Goal: Transaction & Acquisition: Purchase product/service

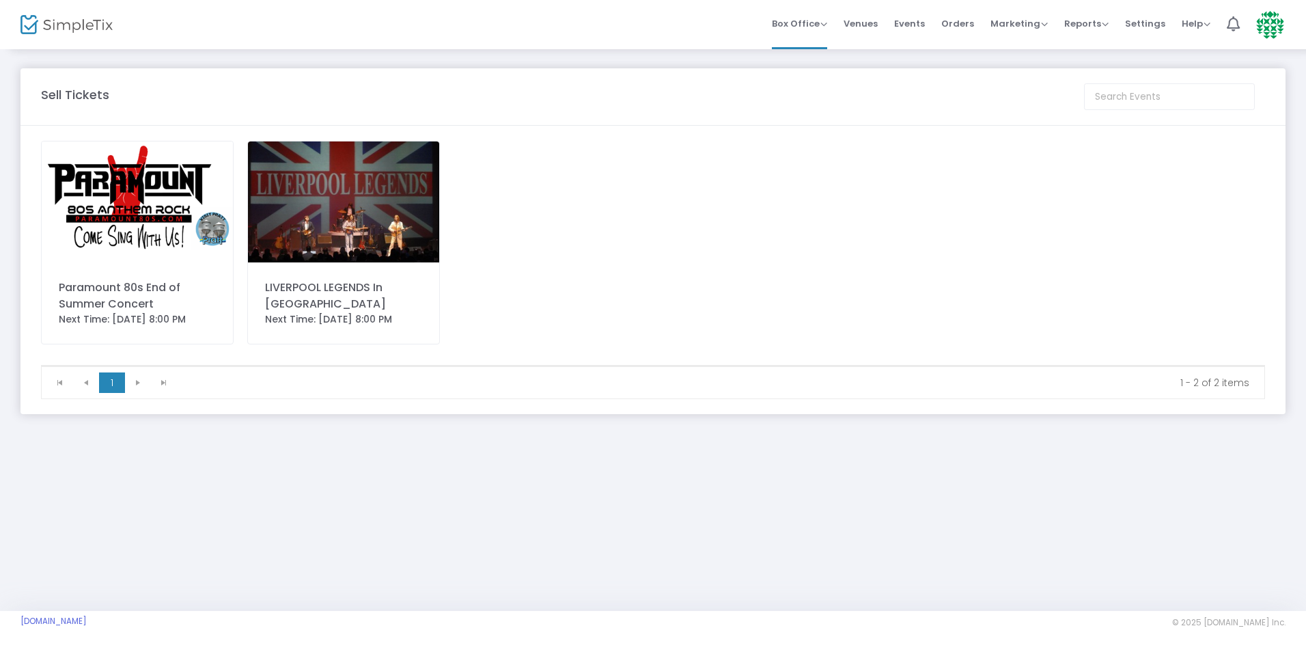
click at [95, 213] on img at bounding box center [137, 201] width 191 height 121
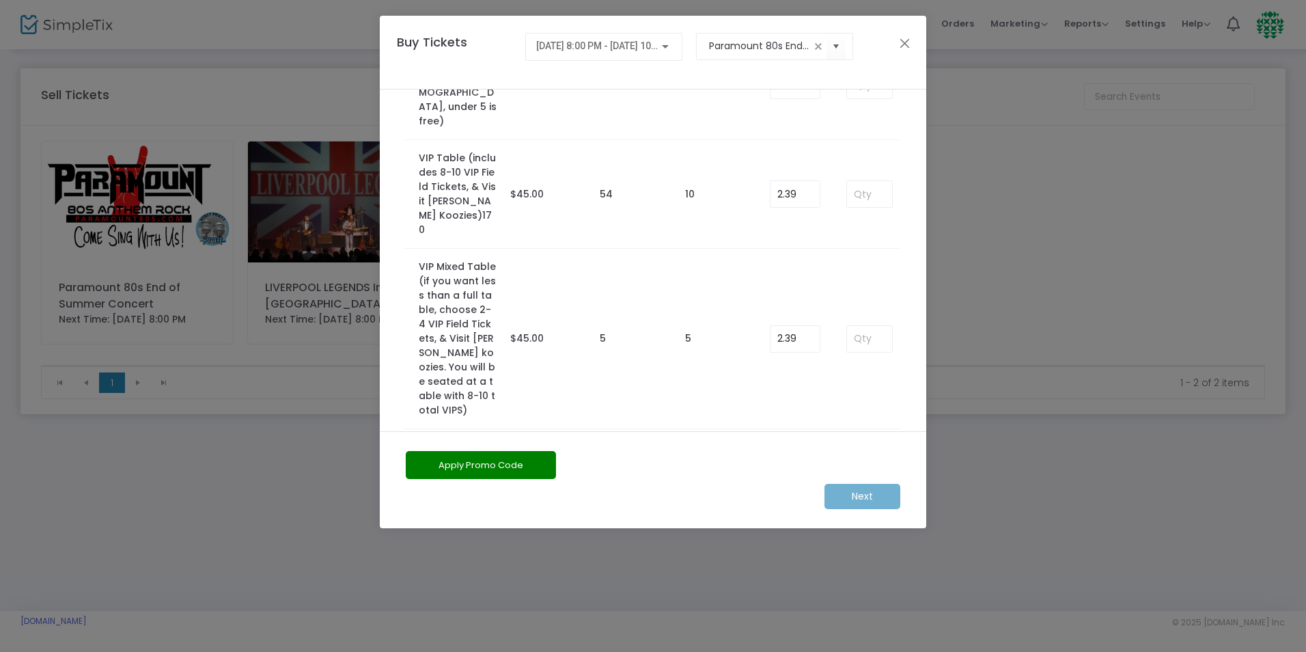
scroll to position [179, 0]
click at [865, 324] on input at bounding box center [869, 337] width 45 height 26
type input "5"
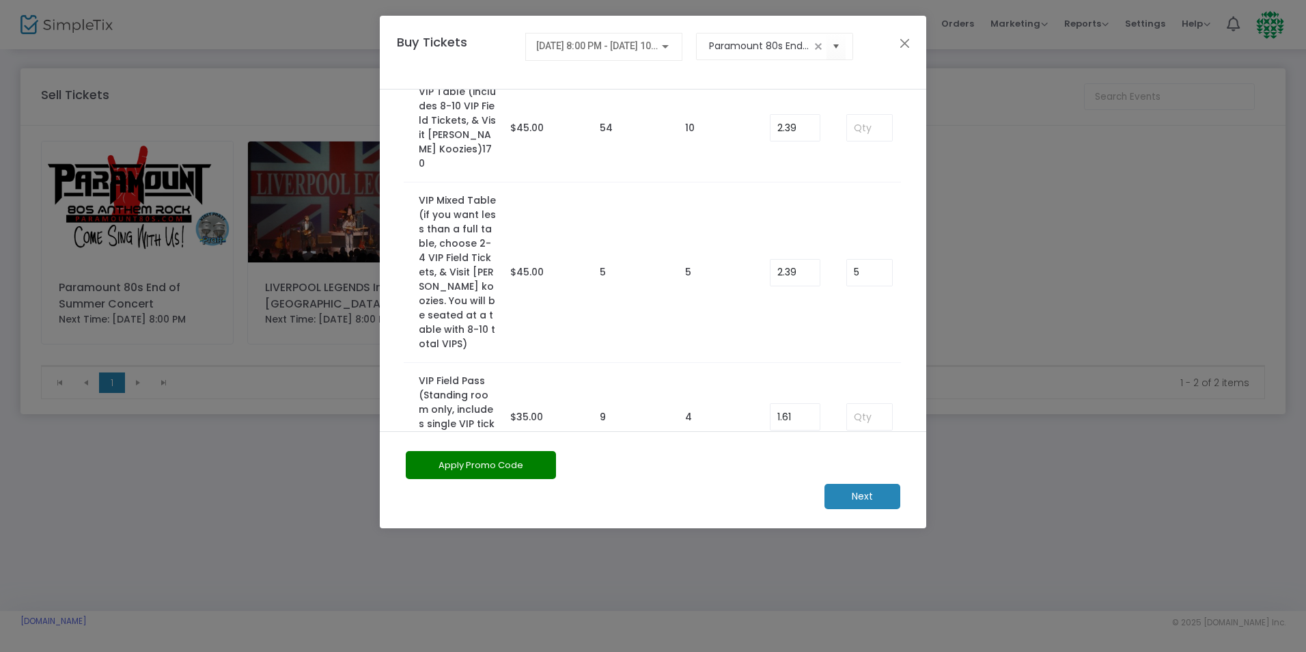
click at [874, 501] on m-button "Next" at bounding box center [863, 496] width 76 height 25
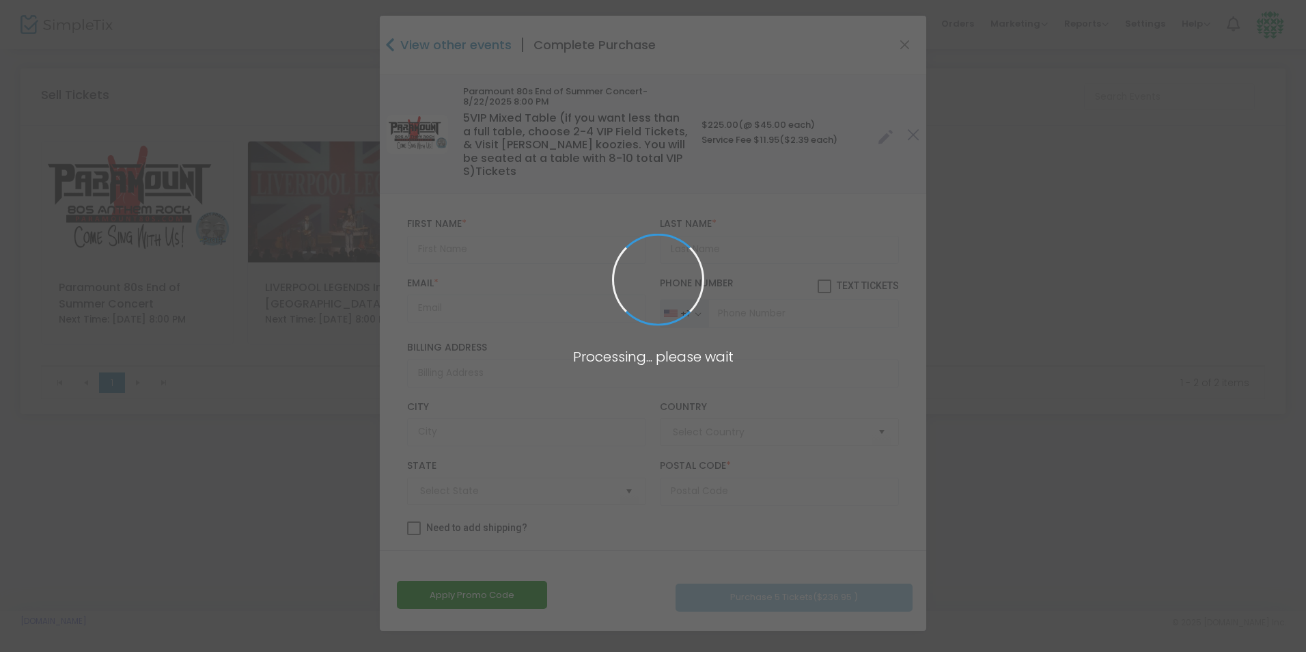
type input "United States"
type input "Kansas"
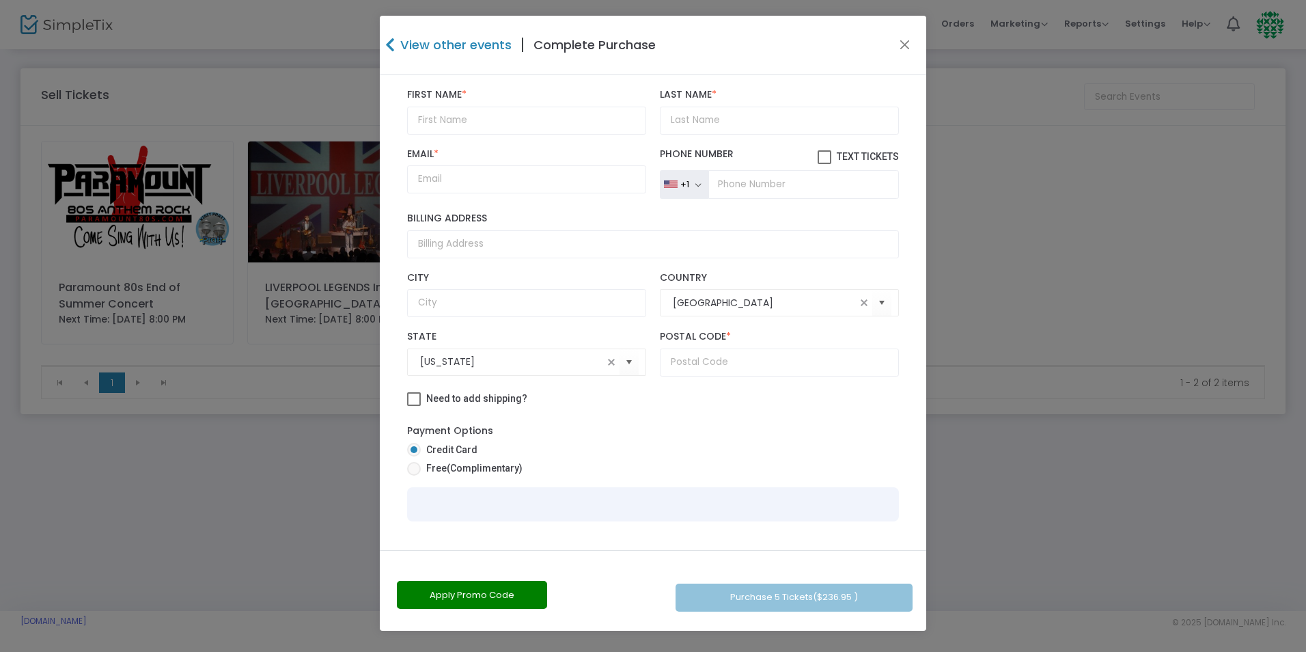
scroll to position [133, 0]
click at [515, 107] on input "text" at bounding box center [526, 117] width 239 height 28
type input "Shawna"
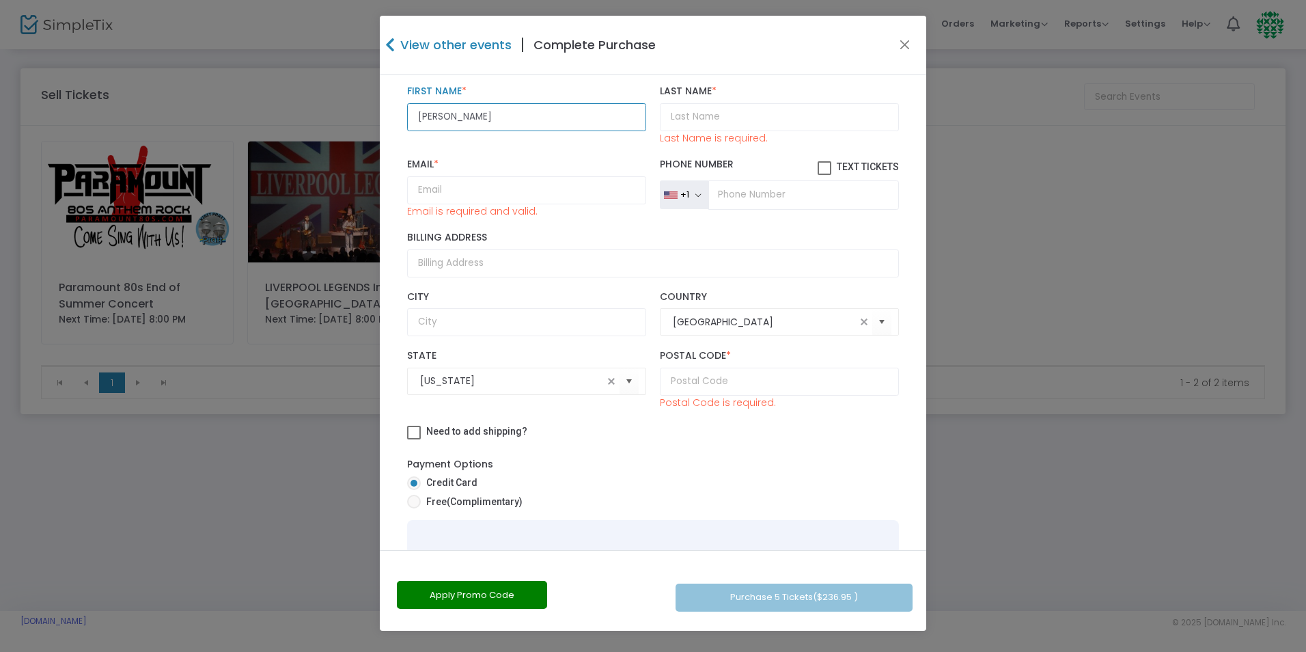
scroll to position [107, 0]
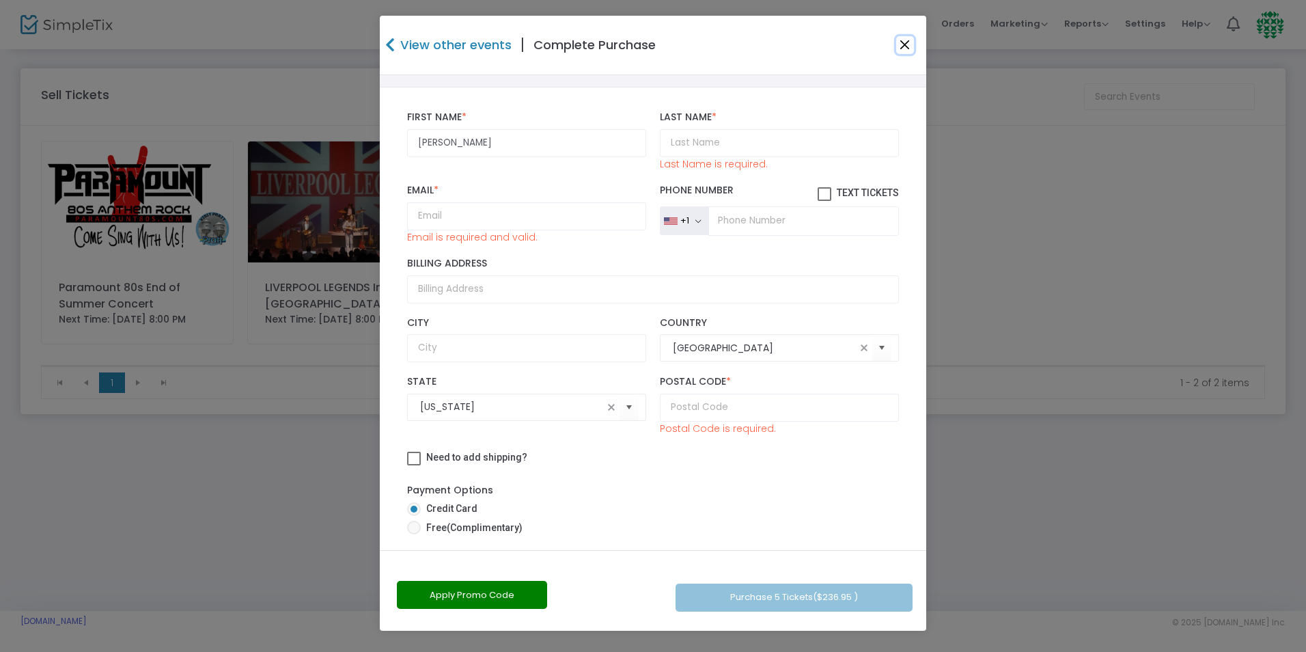
click at [906, 51] on button "Close" at bounding box center [905, 45] width 18 height 18
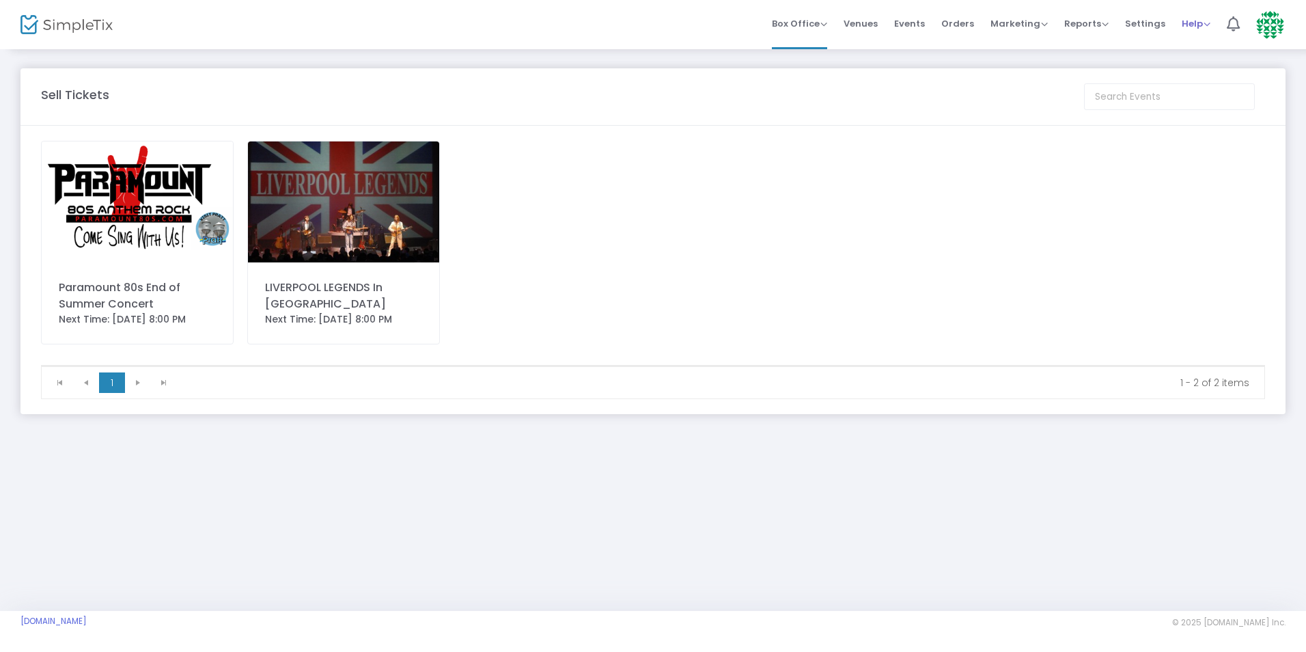
click at [1194, 23] on span "Help" at bounding box center [1196, 23] width 29 height 13
click at [1276, 25] on img at bounding box center [1270, 25] width 28 height 28
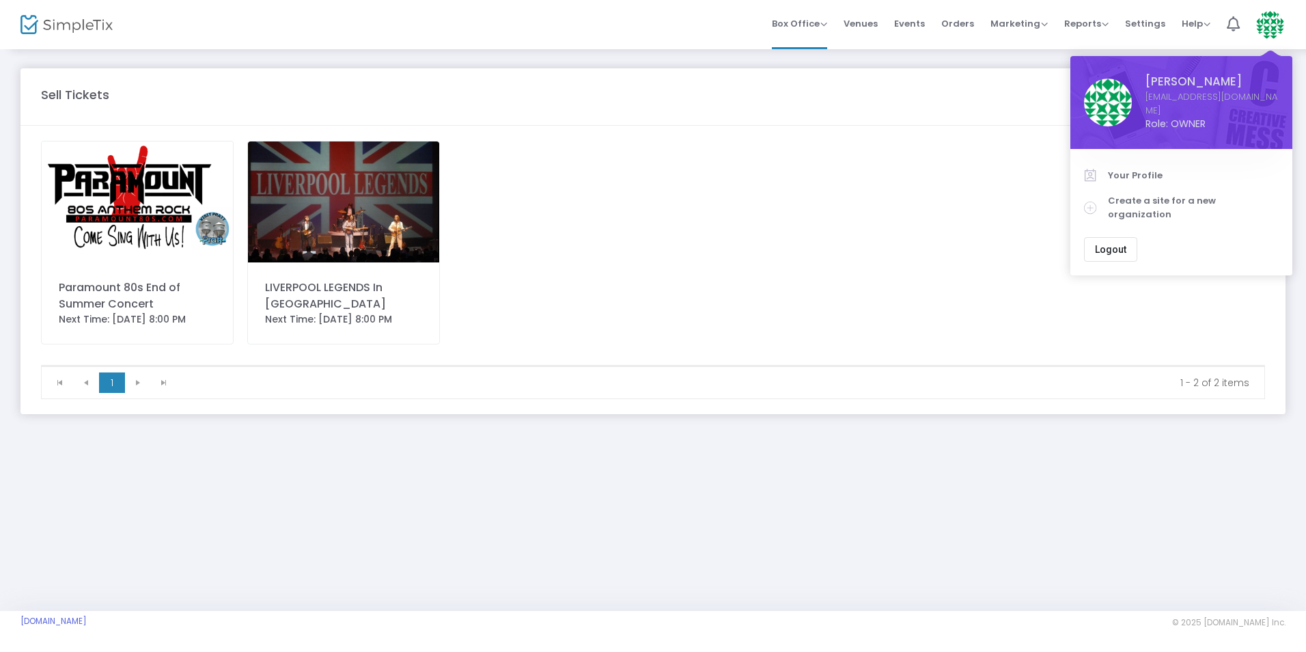
click at [1129, 237] on button "Logout" at bounding box center [1110, 249] width 53 height 25
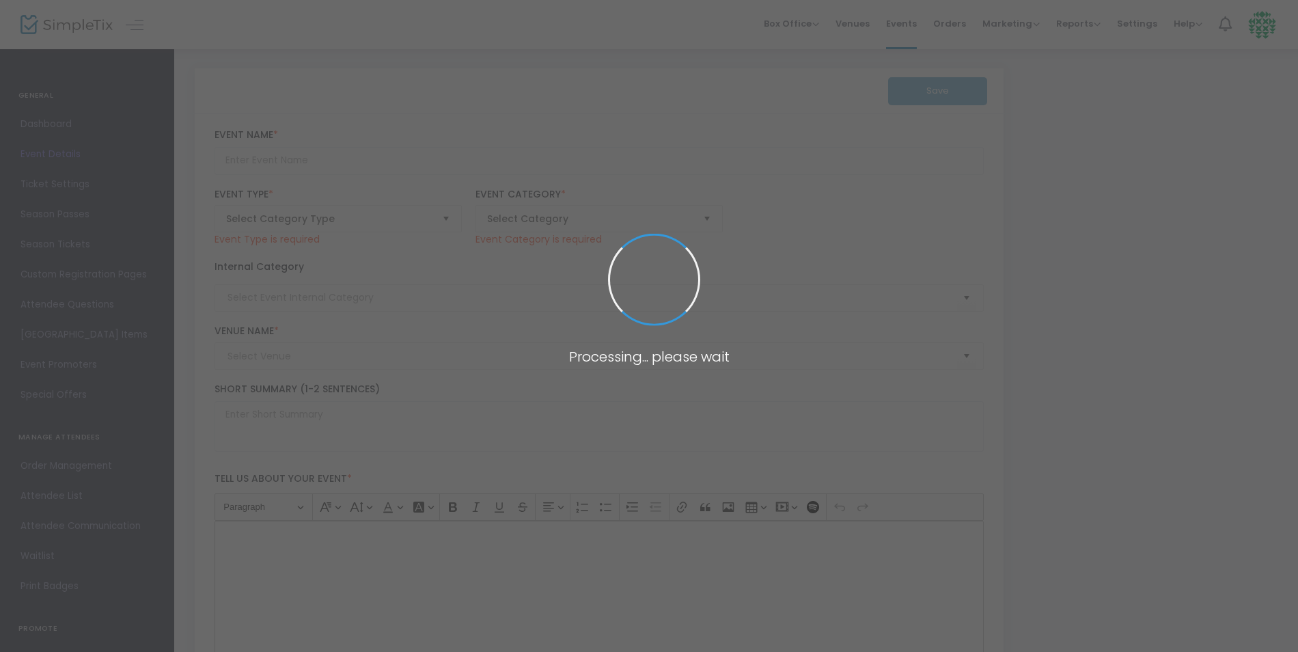
type input "Paramount 80s End of Summer Concert"
type textarea "Celebrate the end of summer with our favorite band PARAMOUNT! Join us for a gre…"
checkbox input "true"
type input "Buy Tickets"
type input "Green Sports Complex"
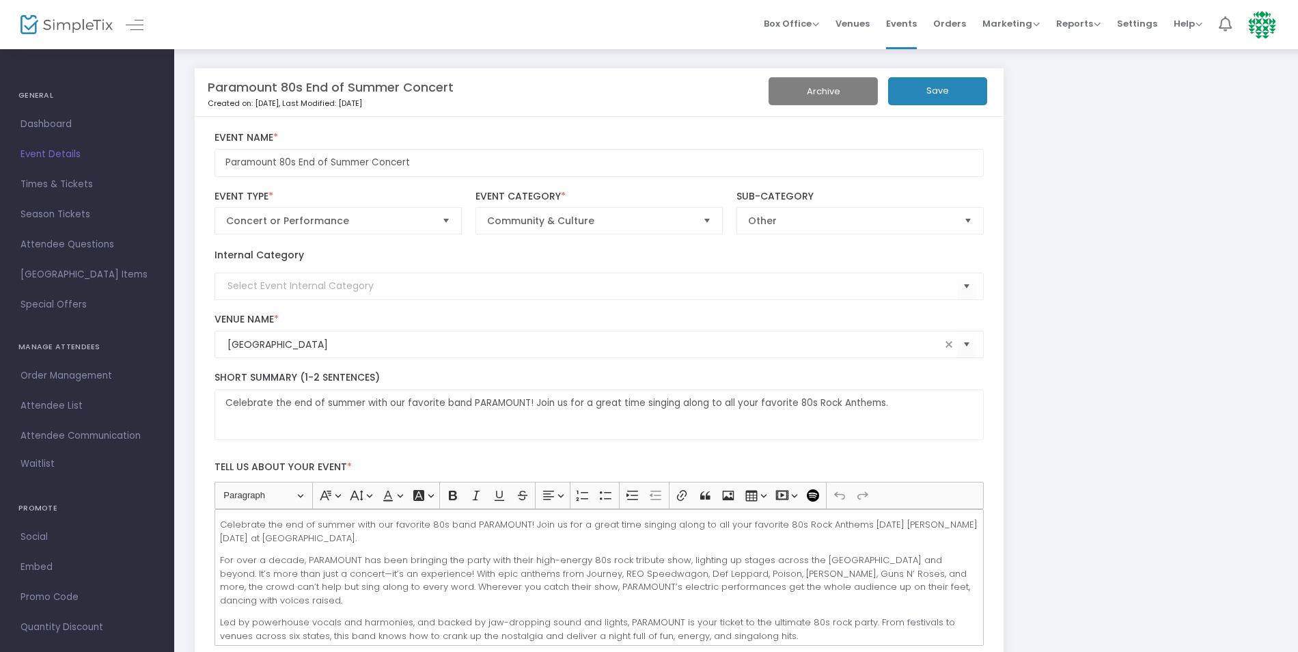
click at [1227, 27] on icon at bounding box center [1225, 23] width 13 height 15
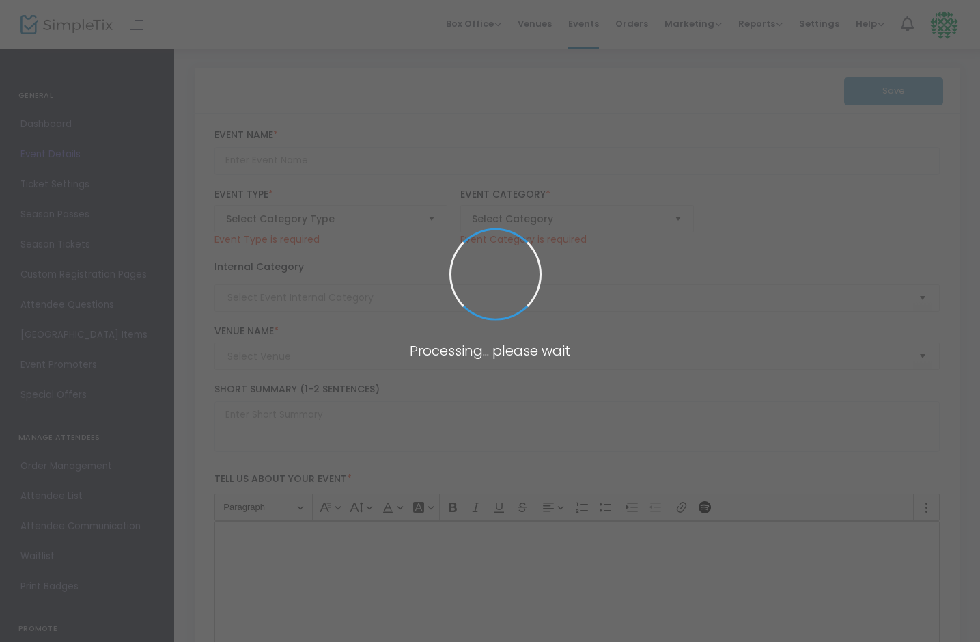
type input "Paramount 80s End of Summer Concert"
type textarea "Celebrate the end of summer with our favorite band PARAMOUNT! Join us for a gre…"
checkbox input "true"
type input "Buy Tickets"
type input "[GEOGRAPHIC_DATA]"
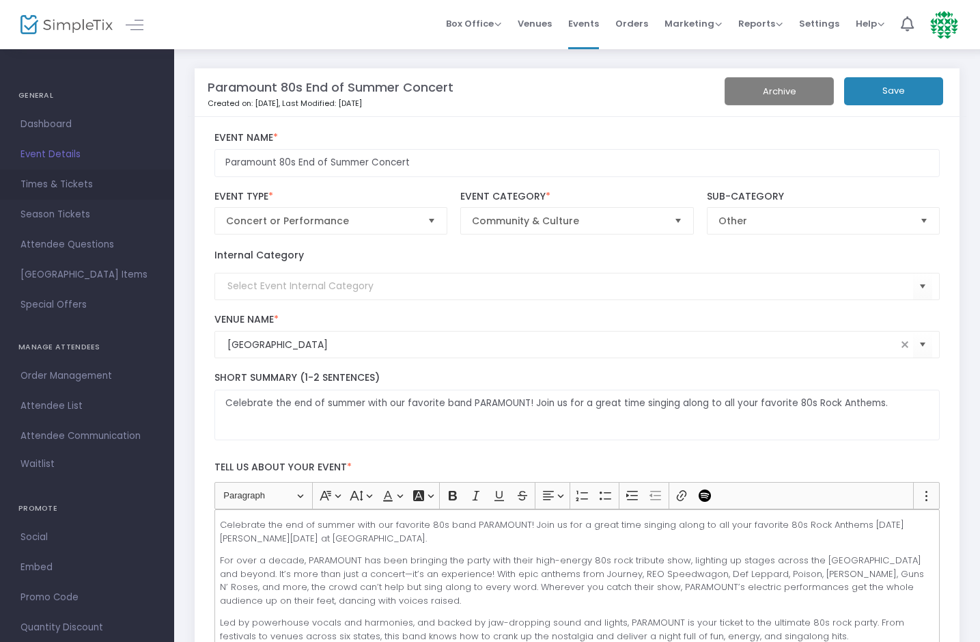
click at [88, 180] on span "Times & Tickets" at bounding box center [86, 185] width 133 height 18
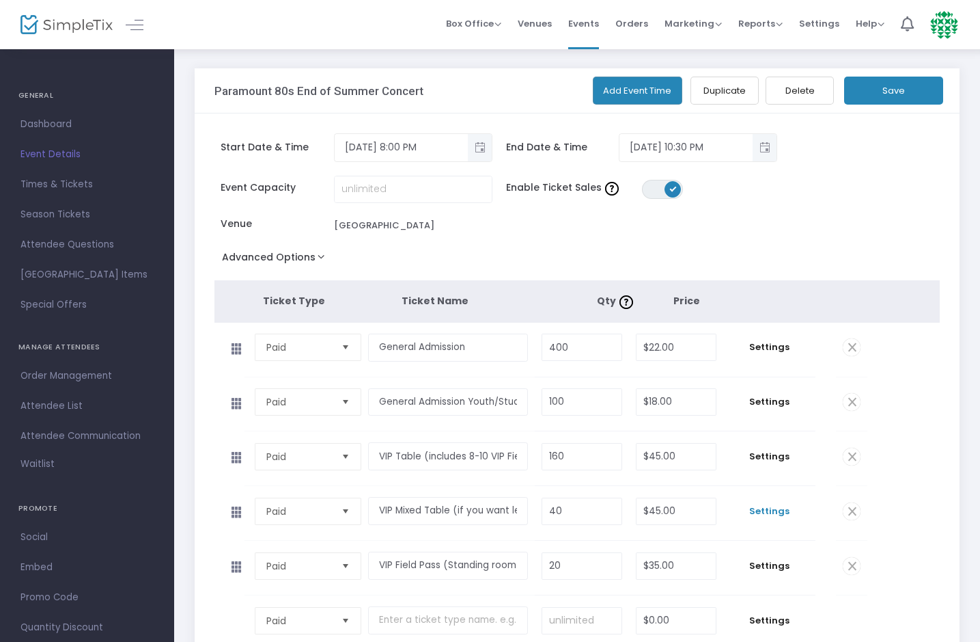
click at [791, 510] on span "Settings" at bounding box center [769, 511] width 79 height 14
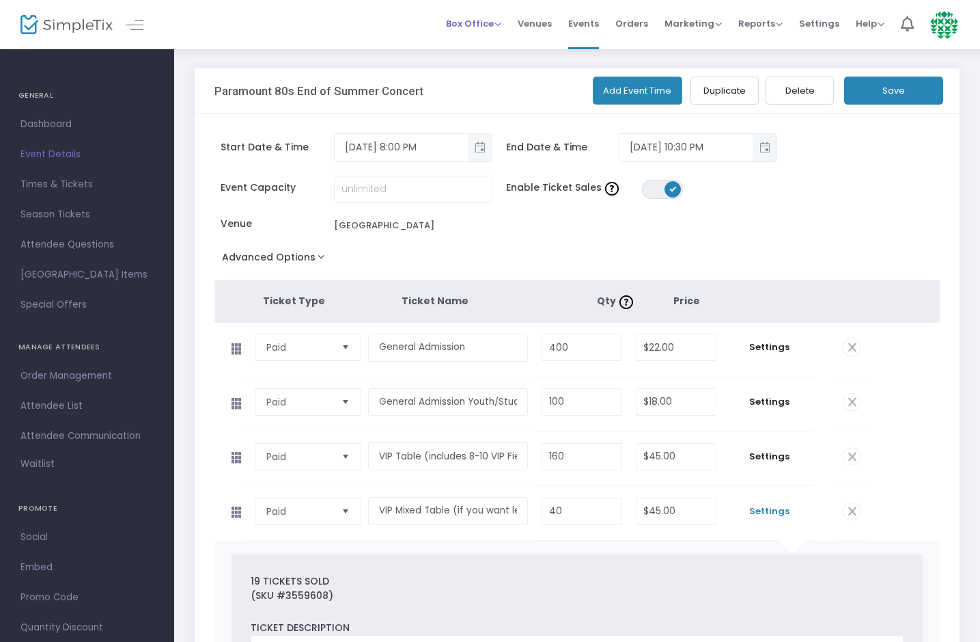
click at [476, 29] on span "Box Office" at bounding box center [473, 23] width 55 height 13
click at [488, 55] on li "Sell Tickets" at bounding box center [495, 46] width 98 height 27
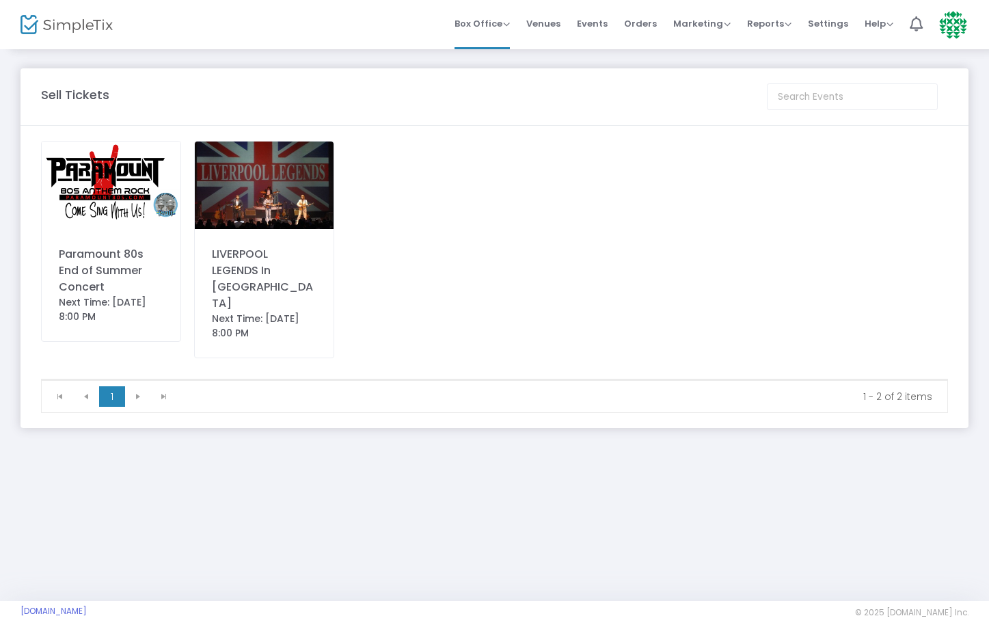
click at [121, 230] on div "Paramount 80s End of Summer Concert Next Time: 8/22/2025 8:00 PM" at bounding box center [111, 241] width 140 height 201
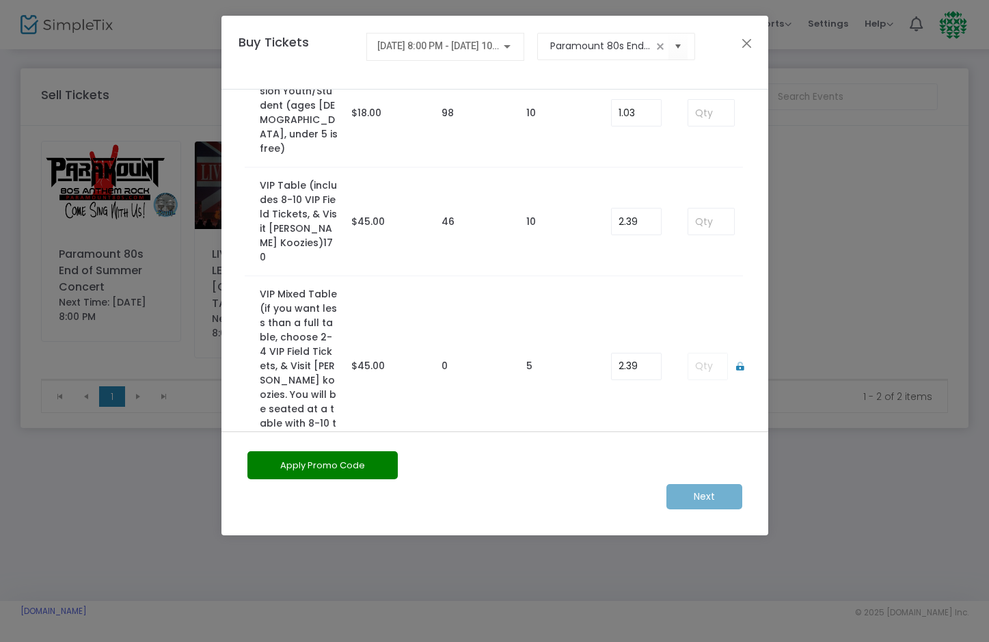
scroll to position [174, 0]
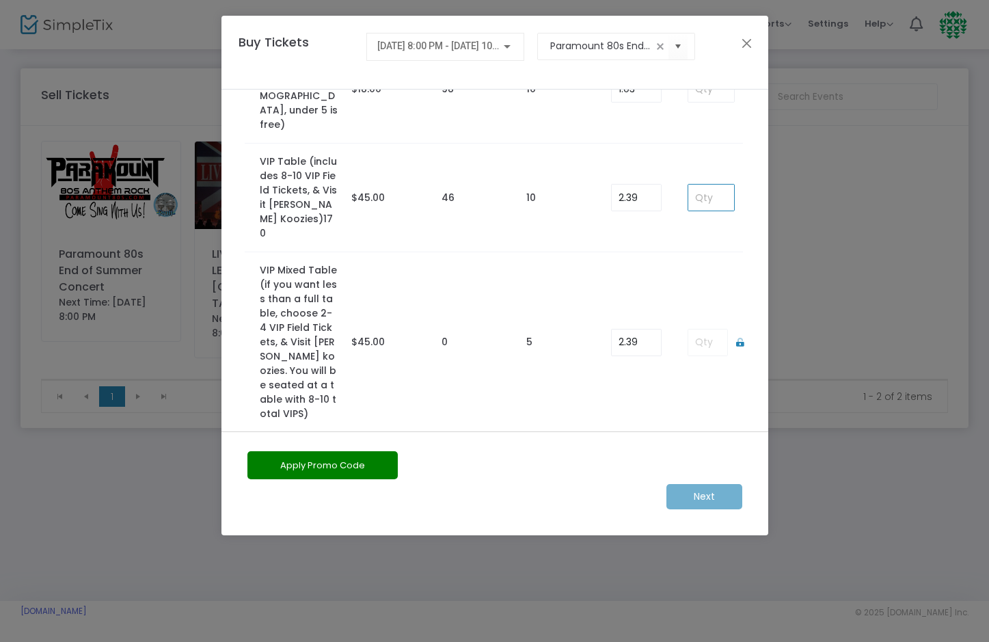
click at [700, 184] on input at bounding box center [710, 197] width 45 height 26
type input "8"
click at [707, 495] on m-button "Next" at bounding box center [704, 496] width 76 height 25
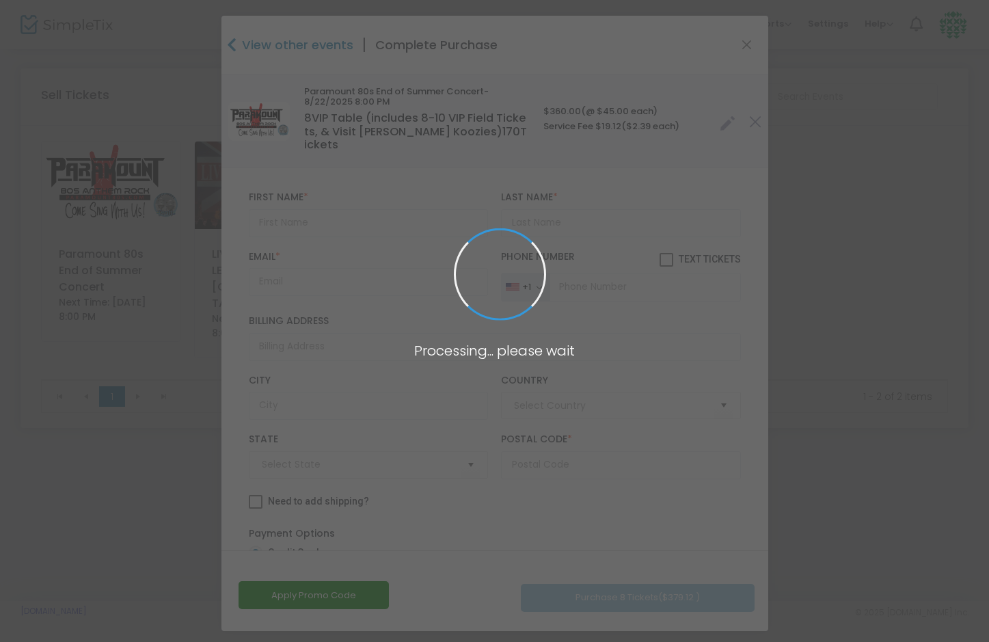
type input "United States"
type input "Kansas"
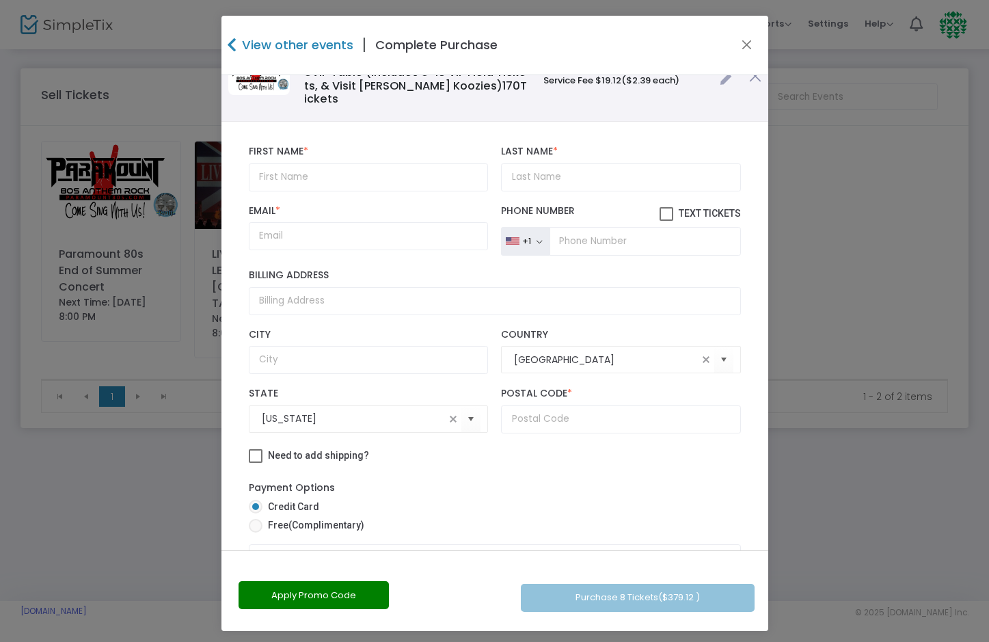
scroll to position [29, 0]
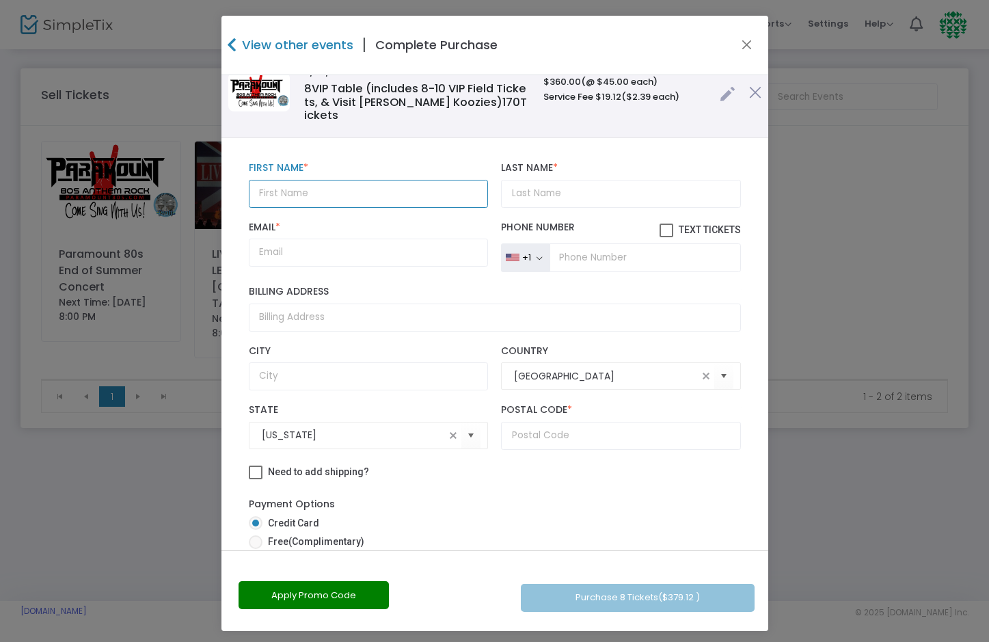
click at [357, 180] on input "text" at bounding box center [368, 194] width 239 height 28
type input "Shawna"
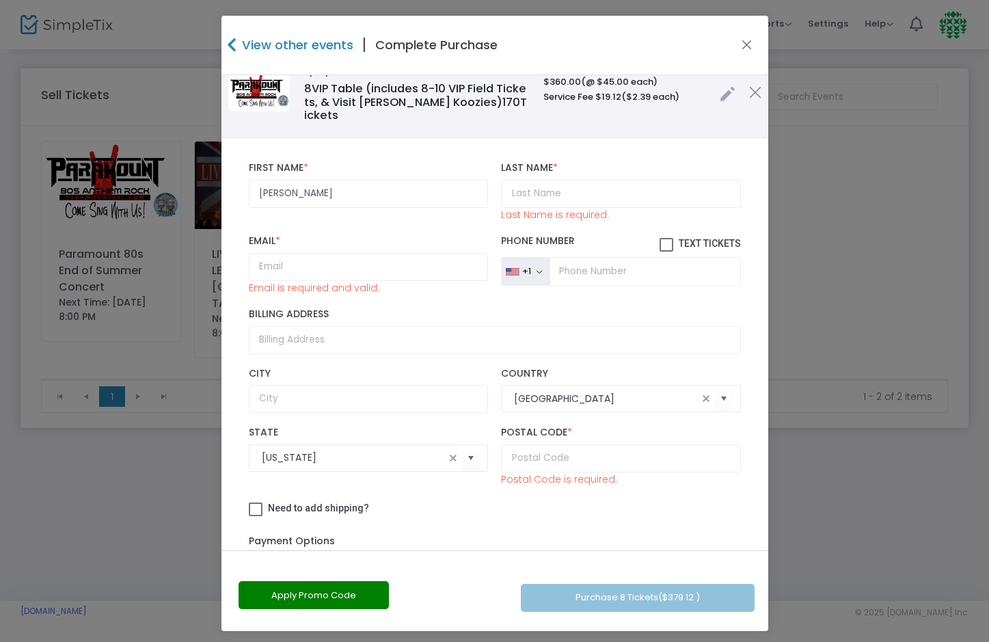
drag, startPoint x: 754, startPoint y: 451, endPoint x: 752, endPoint y: 478, distance: 26.7
click at [754, 481] on div "Shawna First Name * First Name is required. Last Name * Last Name is required. …" at bounding box center [494, 408] width 547 height 540
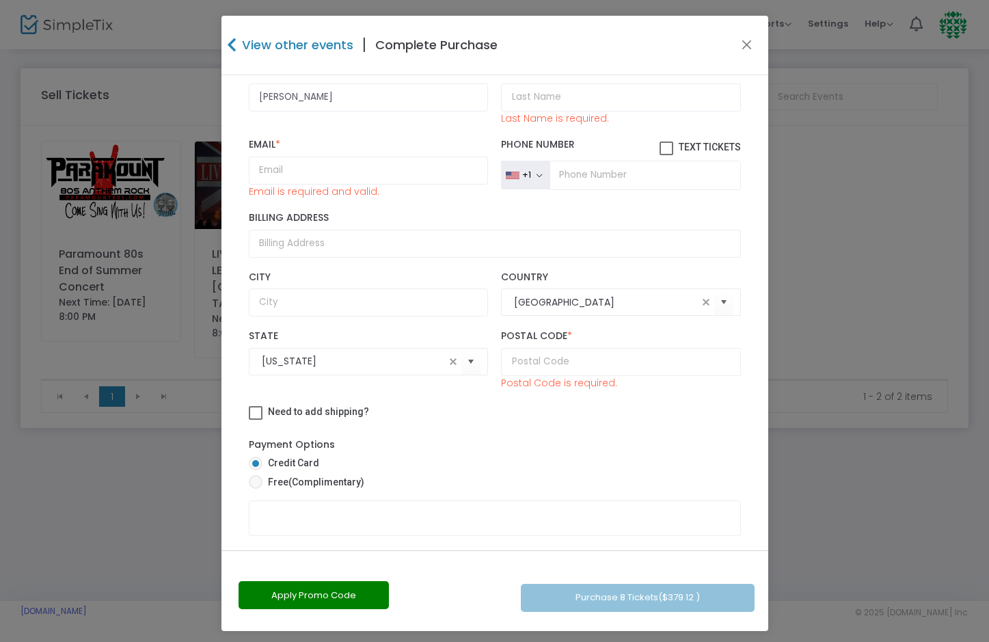
scroll to position [130, 0]
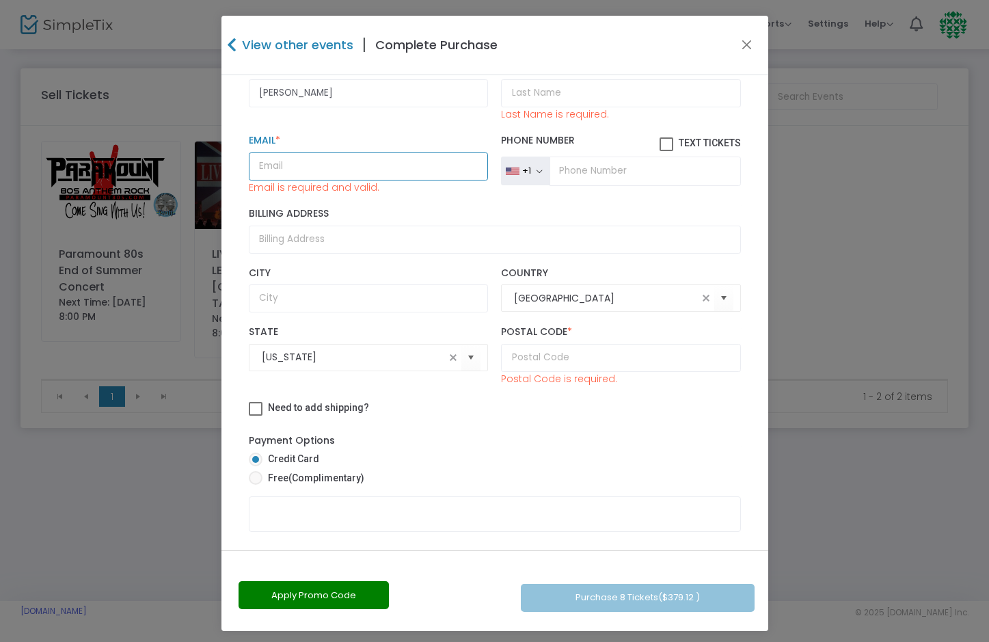
click at [300, 153] on input "Email *" at bounding box center [368, 166] width 239 height 28
type input "[EMAIL_ADDRESS][DOMAIN_NAME]"
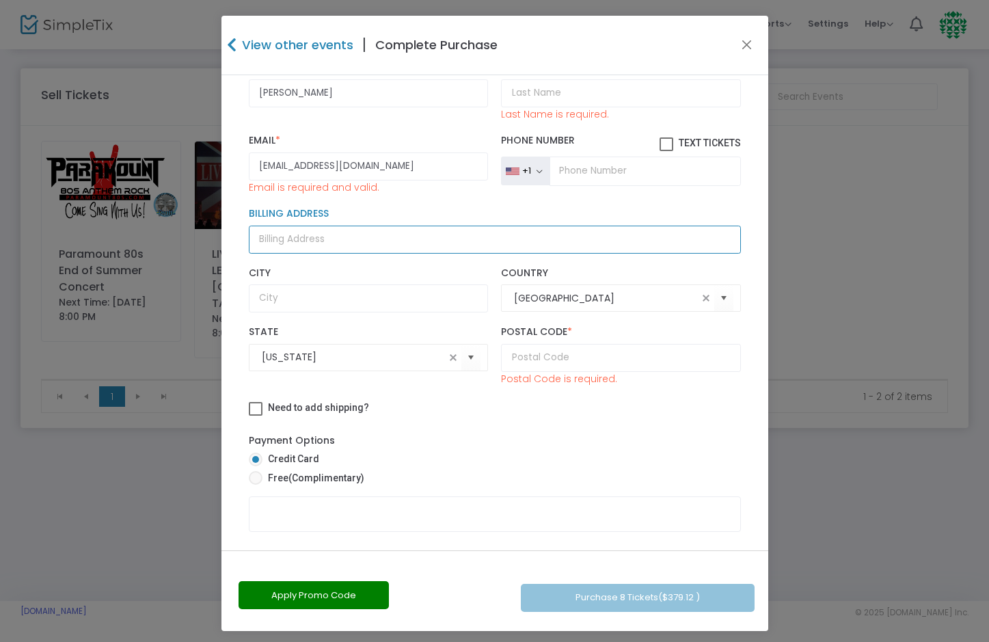
type input "619 S Main"
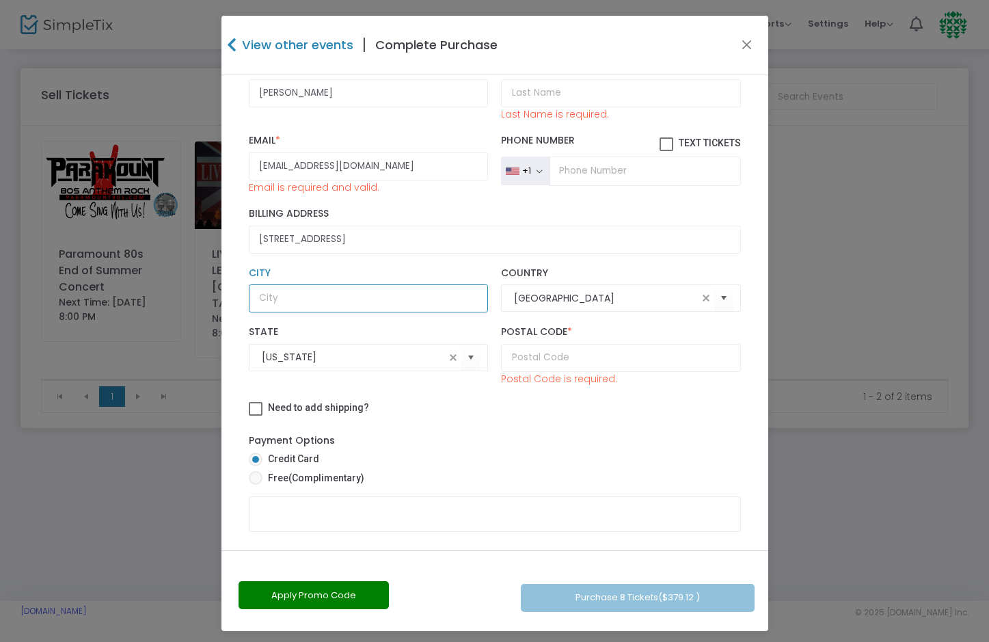
type input "500"
type input "67214"
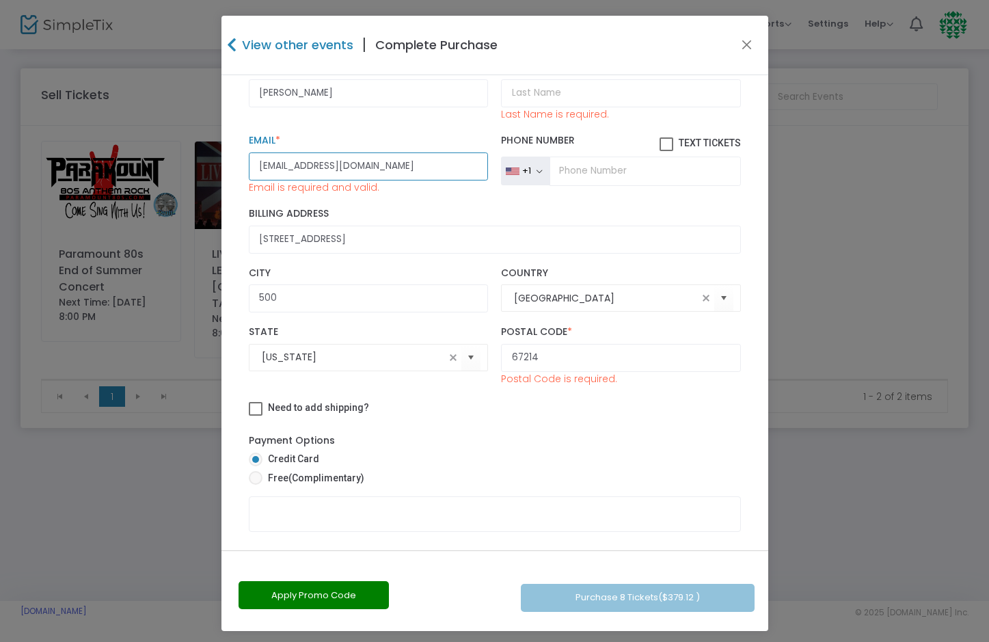
scroll to position [122, 0]
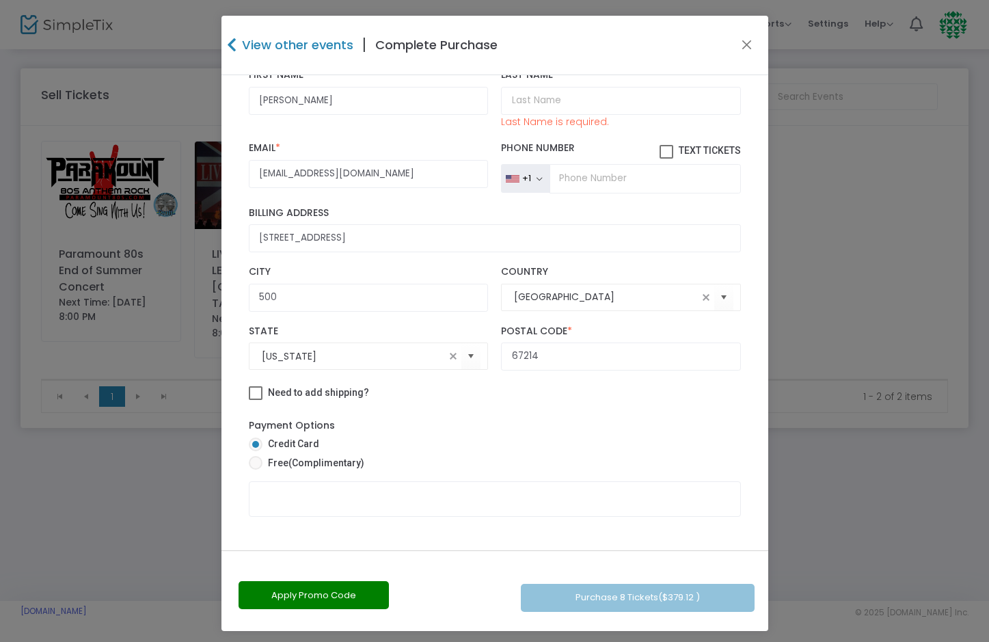
drag, startPoint x: 764, startPoint y: 270, endPoint x: 729, endPoint y: 144, distance: 130.5
click at [730, 144] on ngb-modal-window "View other events | Complete Purchase Paramount 80s End of Summer Concert -8/22…" at bounding box center [494, 321] width 989 height 642
click at [332, 91] on input "Shawna" at bounding box center [368, 101] width 239 height 28
type input "tiffany"
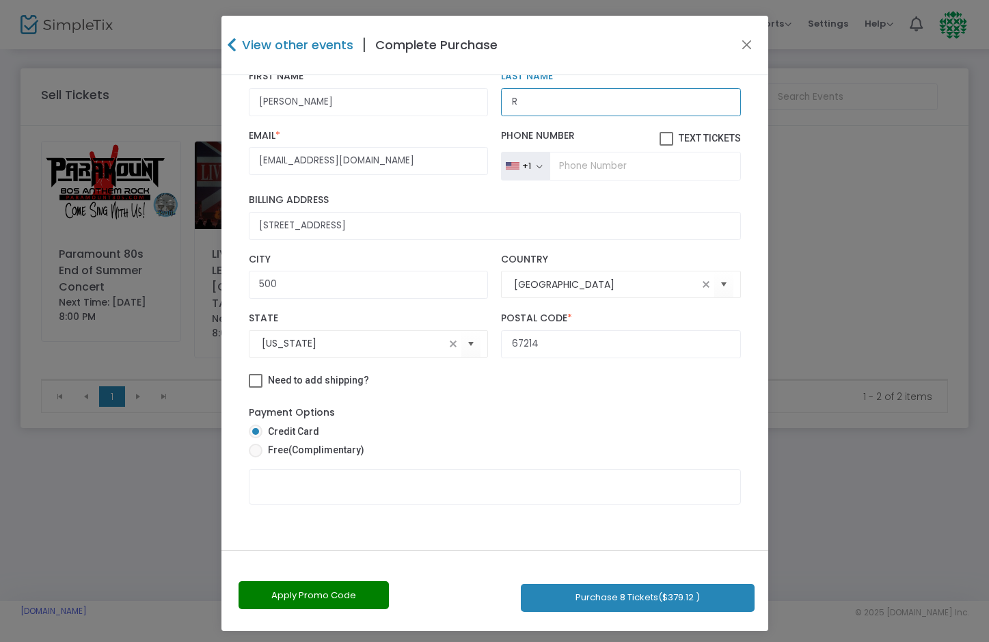
scroll to position [108, 0]
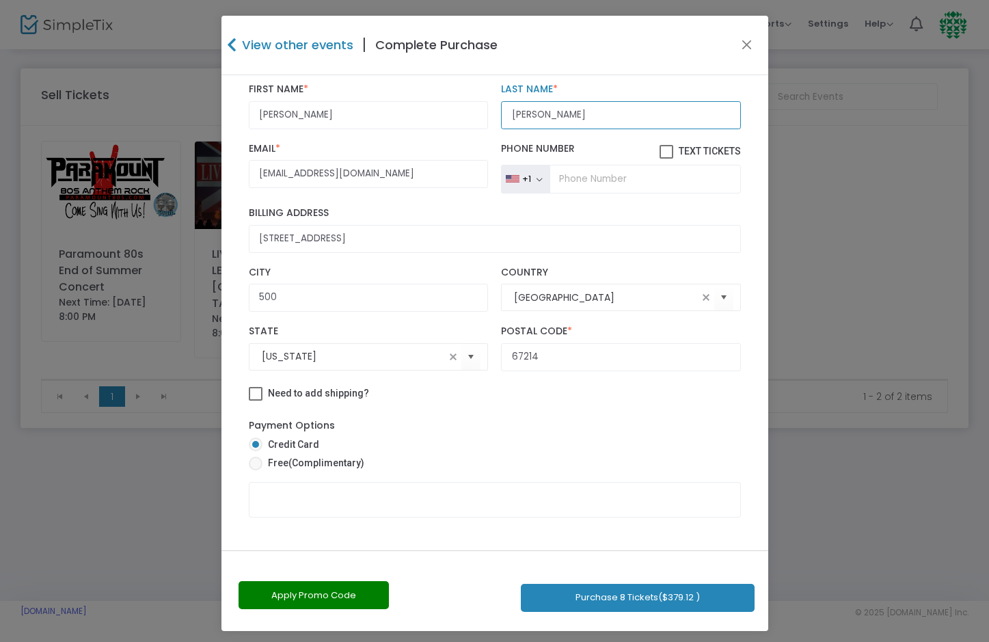
type input "Riley"
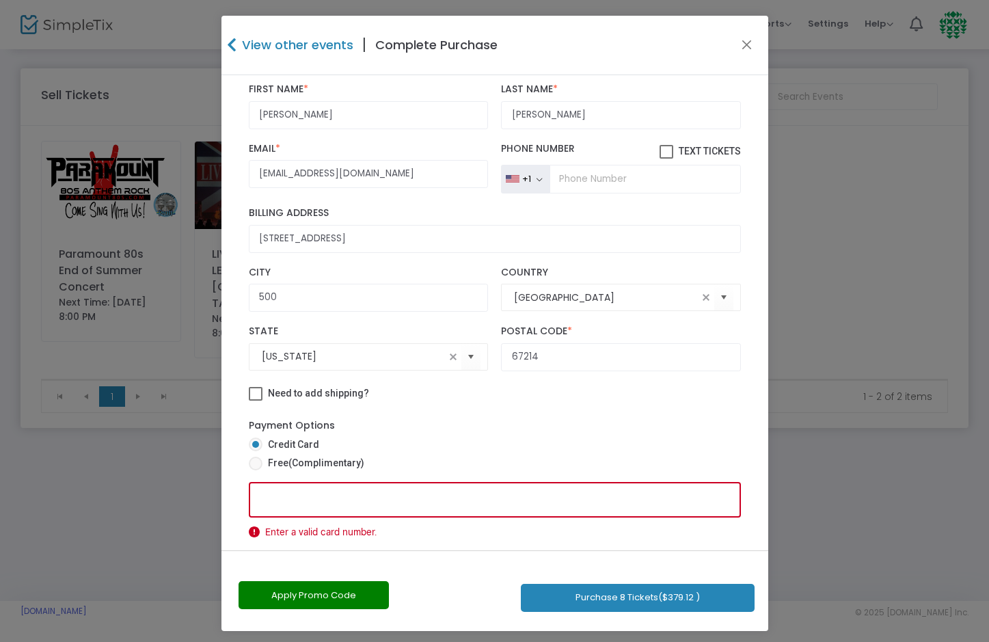
scroll to position [66, 0]
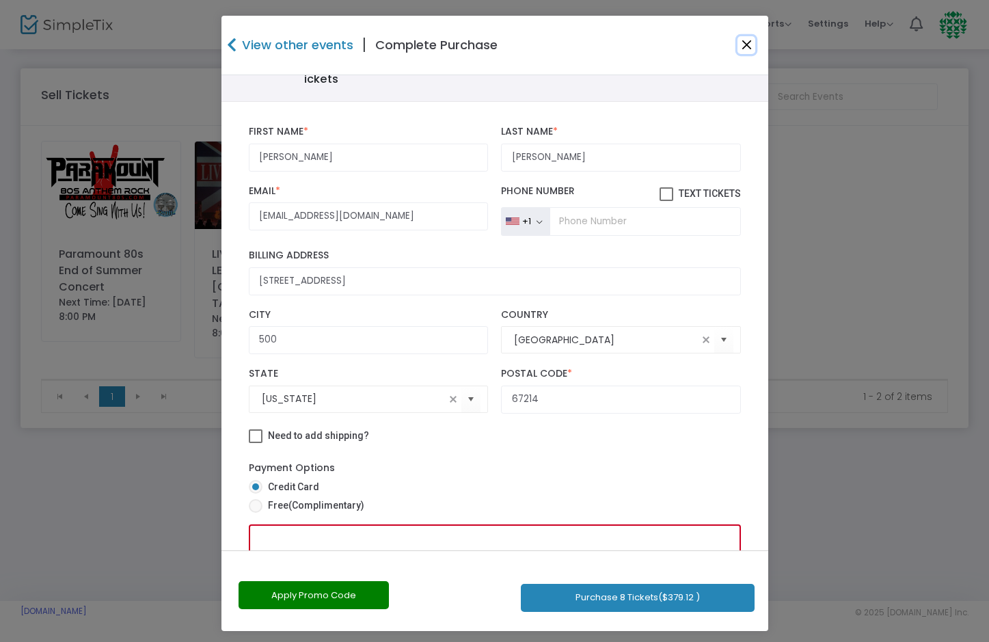
click at [737, 46] on button "Close" at bounding box center [746, 45] width 18 height 18
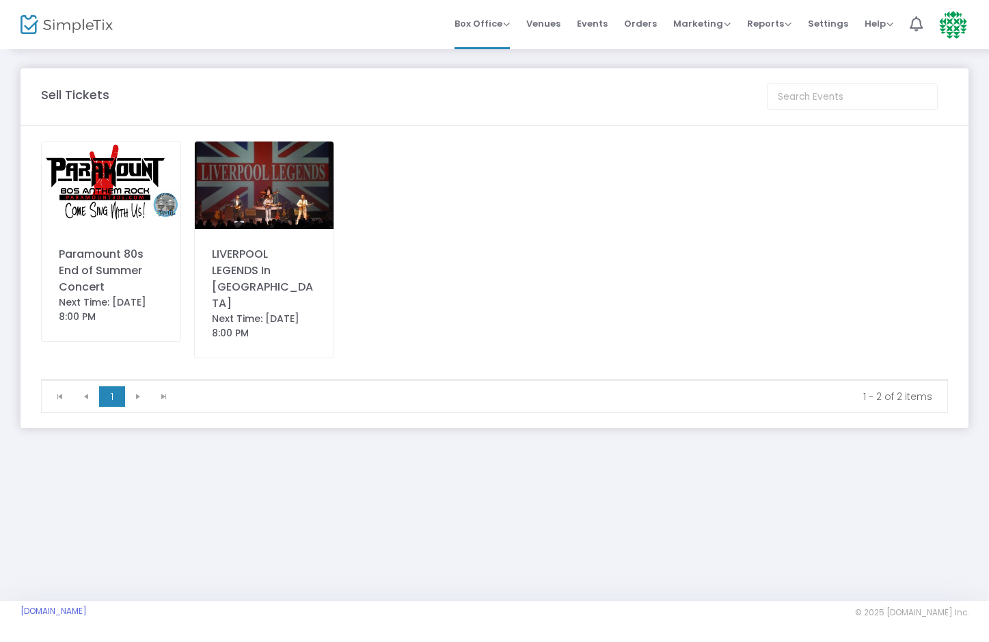
click at [100, 183] on img at bounding box center [111, 184] width 139 height 87
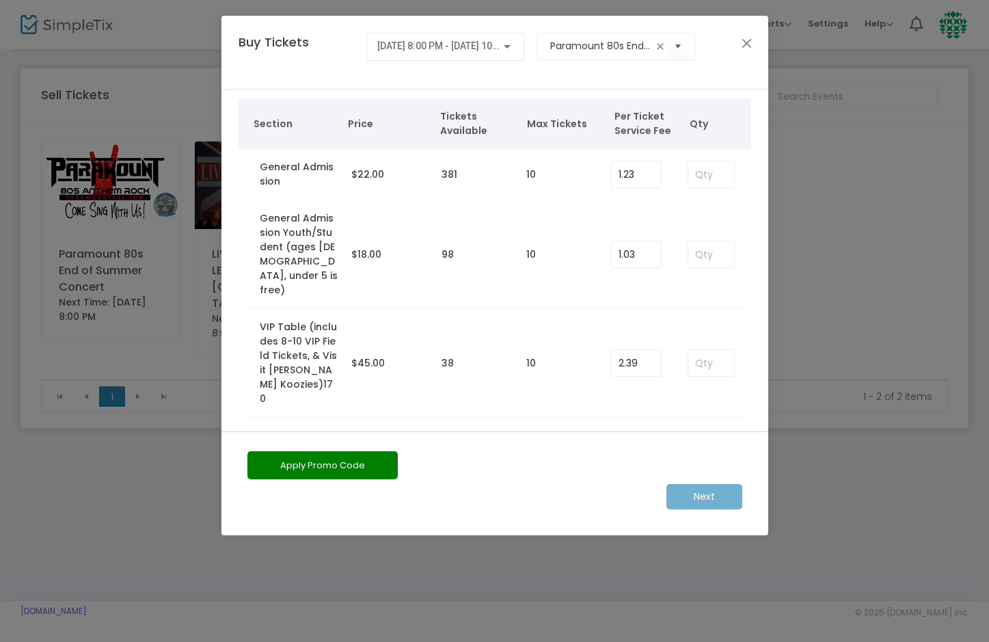
scroll to position [23, 0]
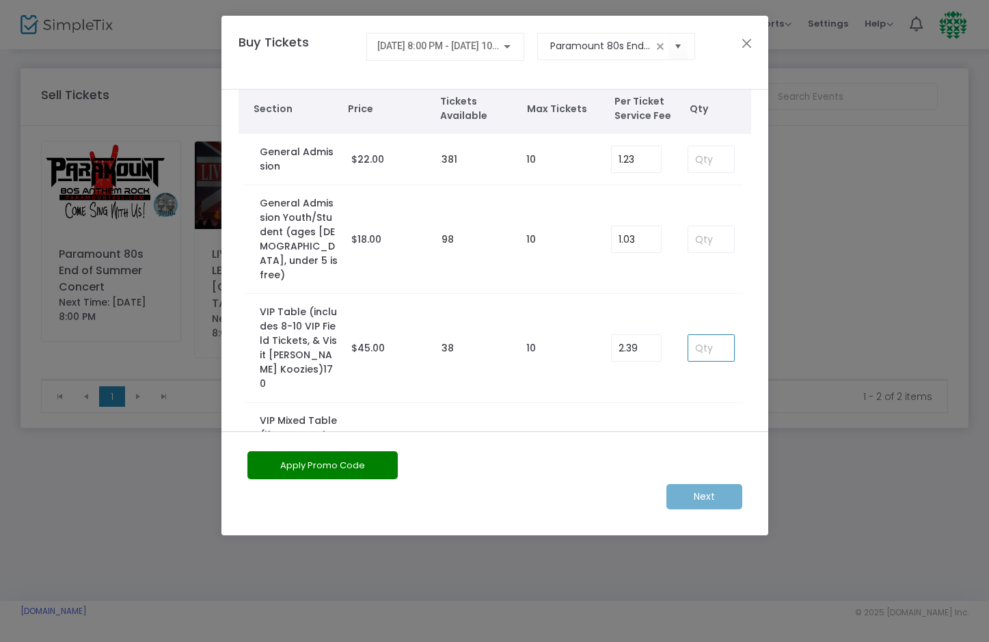
click at [714, 335] on input at bounding box center [710, 348] width 45 height 26
type input "8"
click at [679, 500] on m-button "Next" at bounding box center [704, 496] width 76 height 25
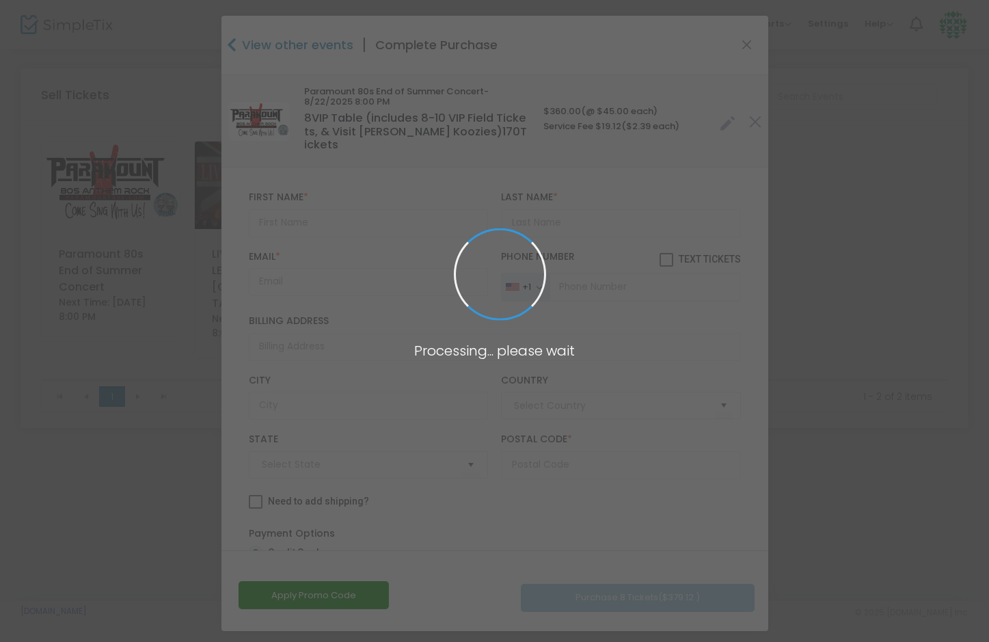
type input "United States"
type input "Kansas"
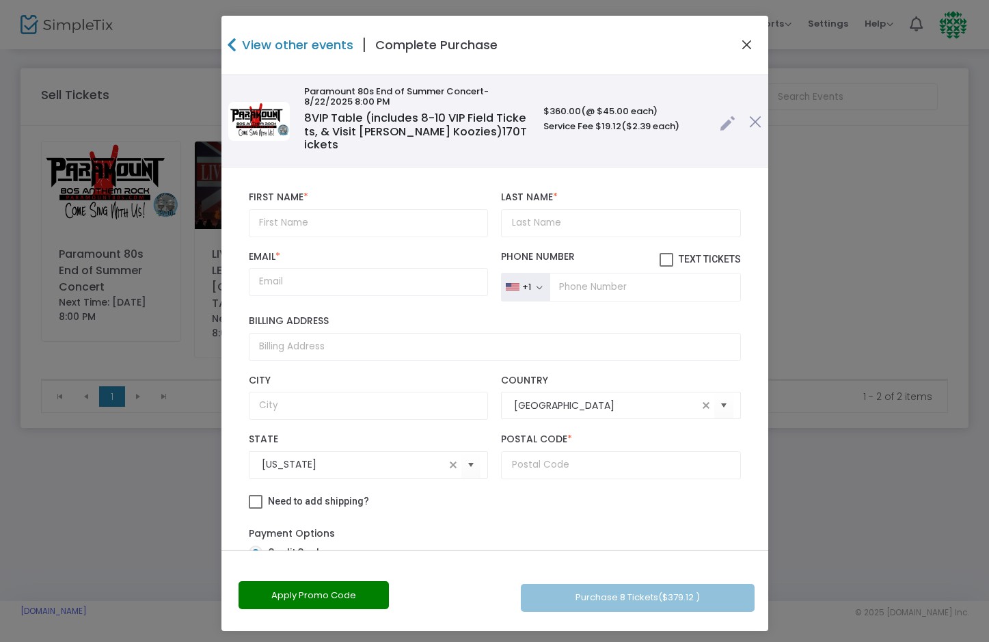
click at [745, 46] on button "Close" at bounding box center [746, 45] width 18 height 18
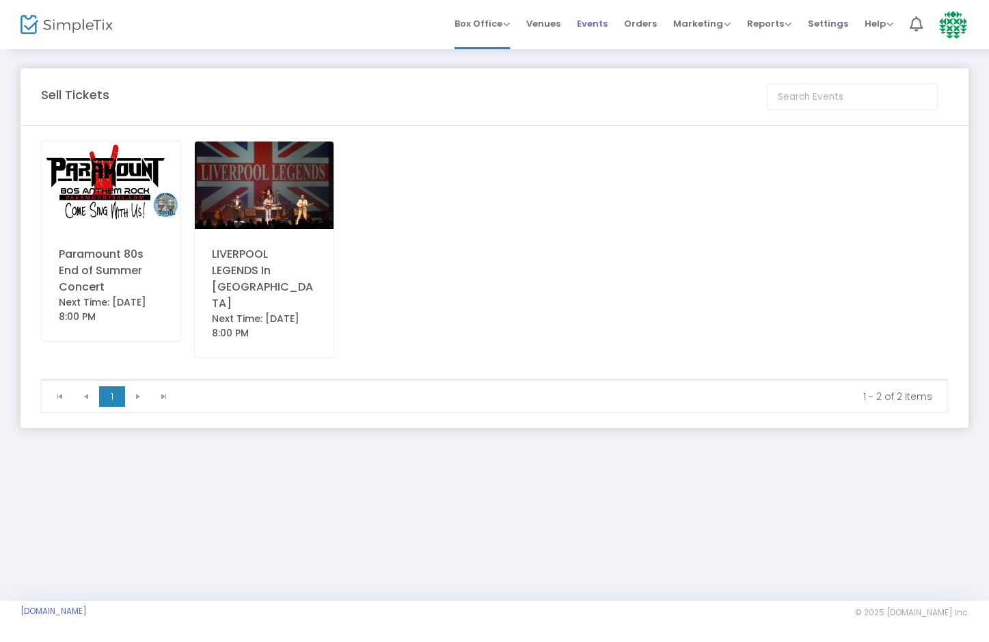
click at [589, 29] on span "Events" at bounding box center [592, 23] width 31 height 35
